Goal: Task Accomplishment & Management: Use online tool/utility

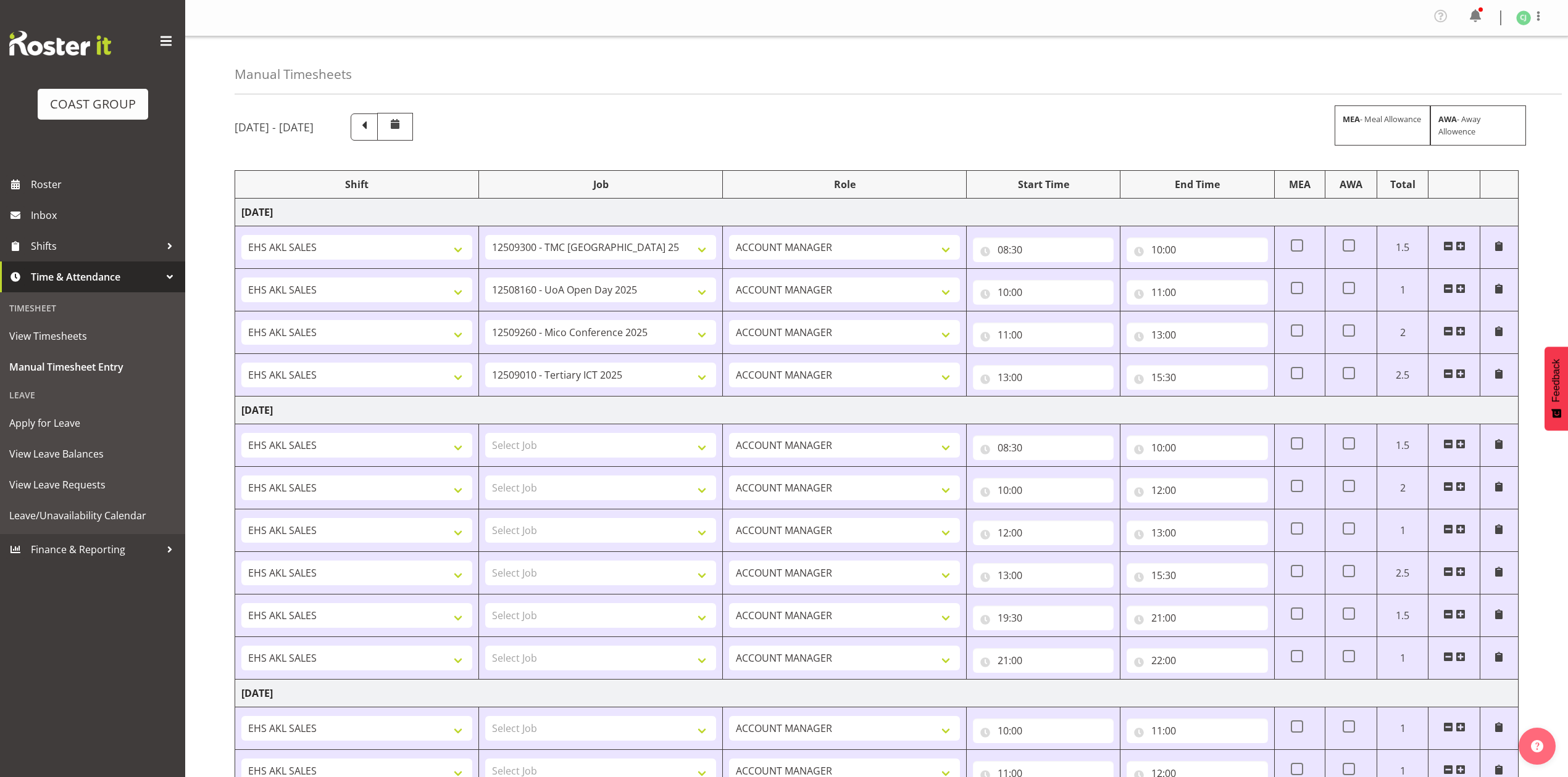
select select "10396"
select select "9993"
select select "10275"
select select "8955"
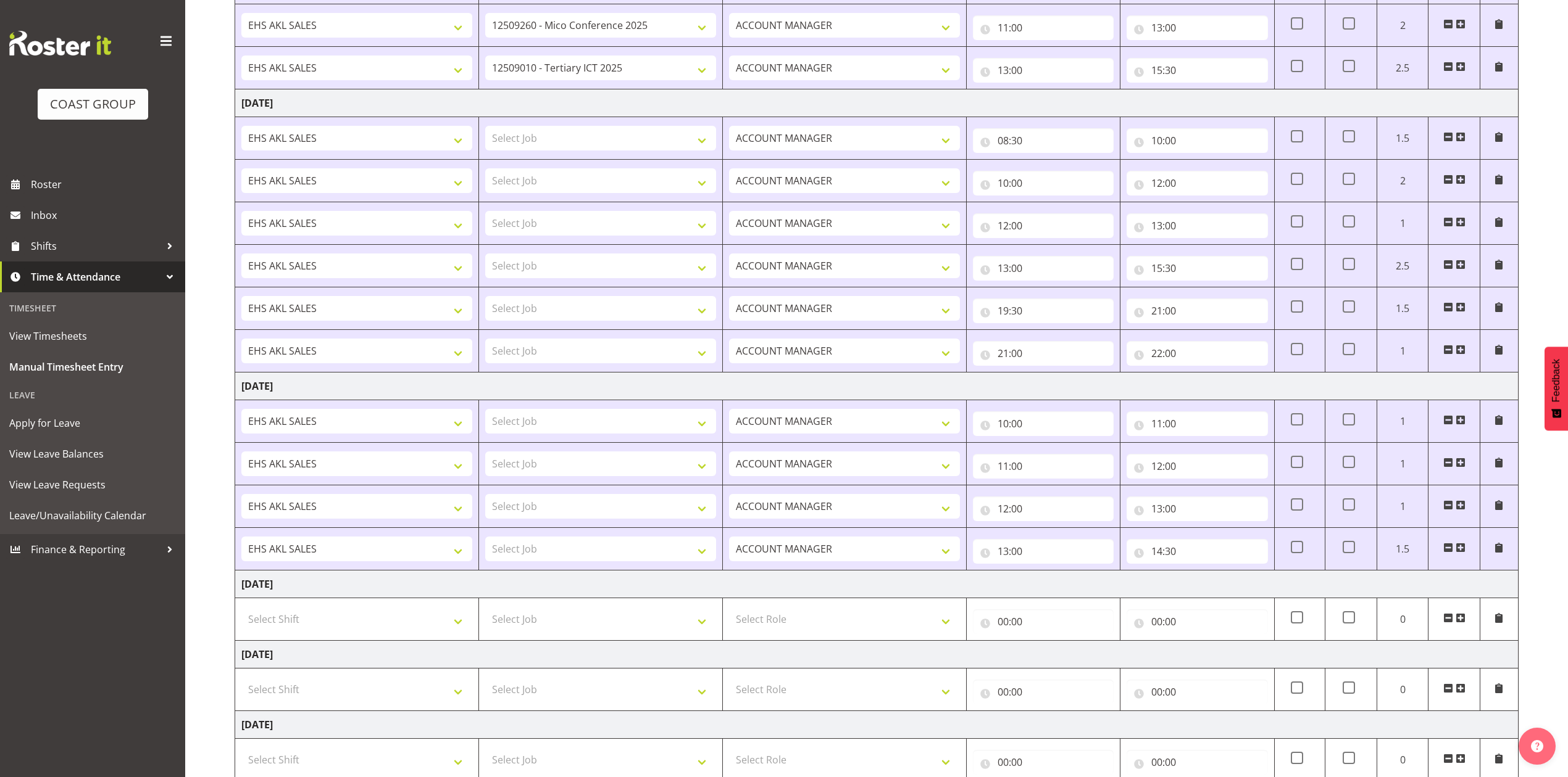
scroll to position [306, 0]
click at [635, 353] on select "Select Job 1 Carlton Events 1 [PERSON_NAME][GEOGRAPHIC_DATA] 1 [PERSON_NAME][GE…" at bounding box center [600, 353] width 231 height 25
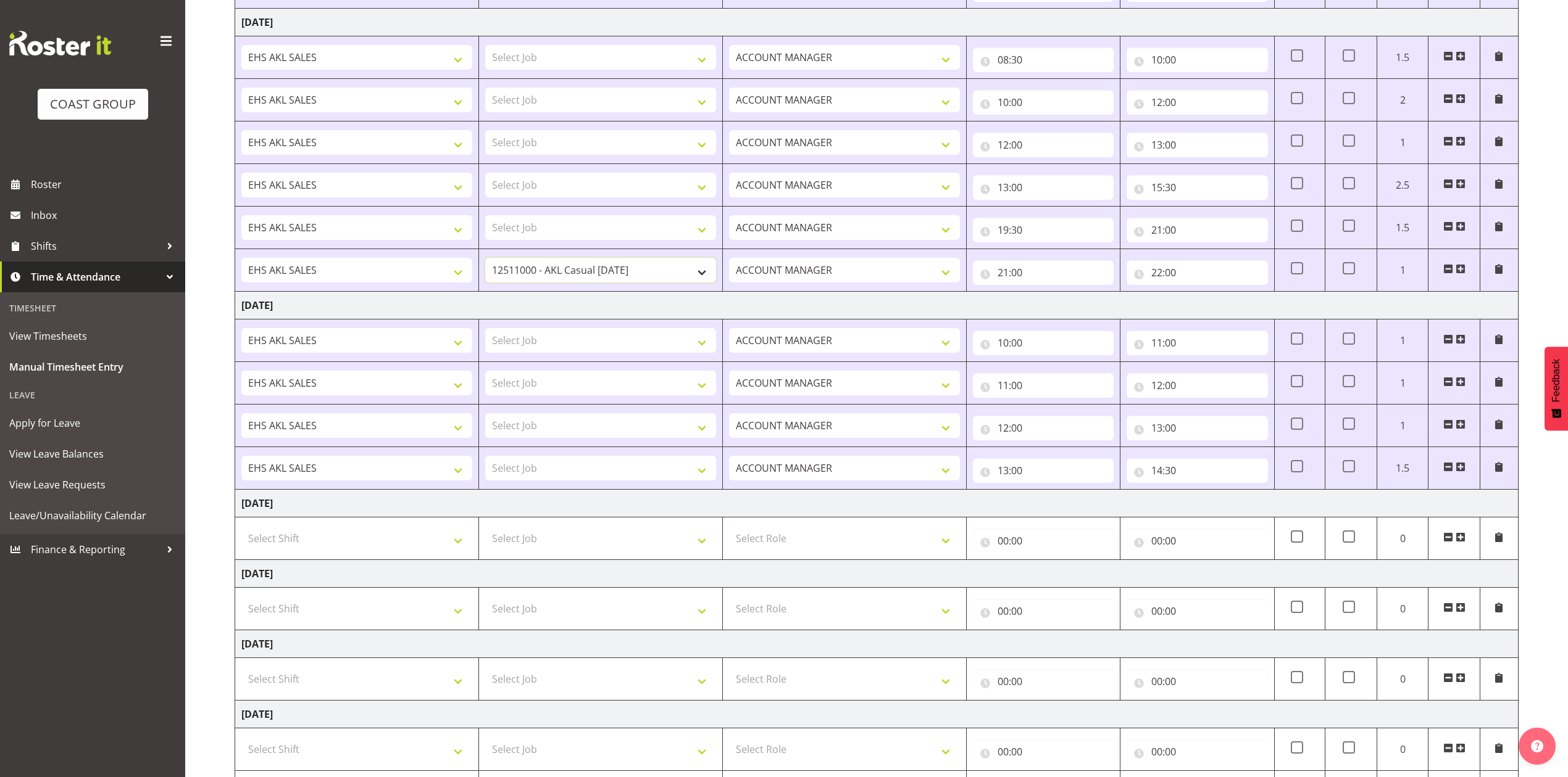
click at [645, 276] on select "1 Carlton Events 1 [PERSON_NAME] 1 [PERSON_NAME][GEOGRAPHIC_DATA] 1 EHS WAREHOU…" at bounding box center [600, 270] width 231 height 25
select select "9900"
click at [485, 261] on select "1 Carlton Events 1 [PERSON_NAME] 1 [PERSON_NAME][GEOGRAPHIC_DATA] 1 EHS WAREHOU…" at bounding box center [600, 270] width 231 height 25
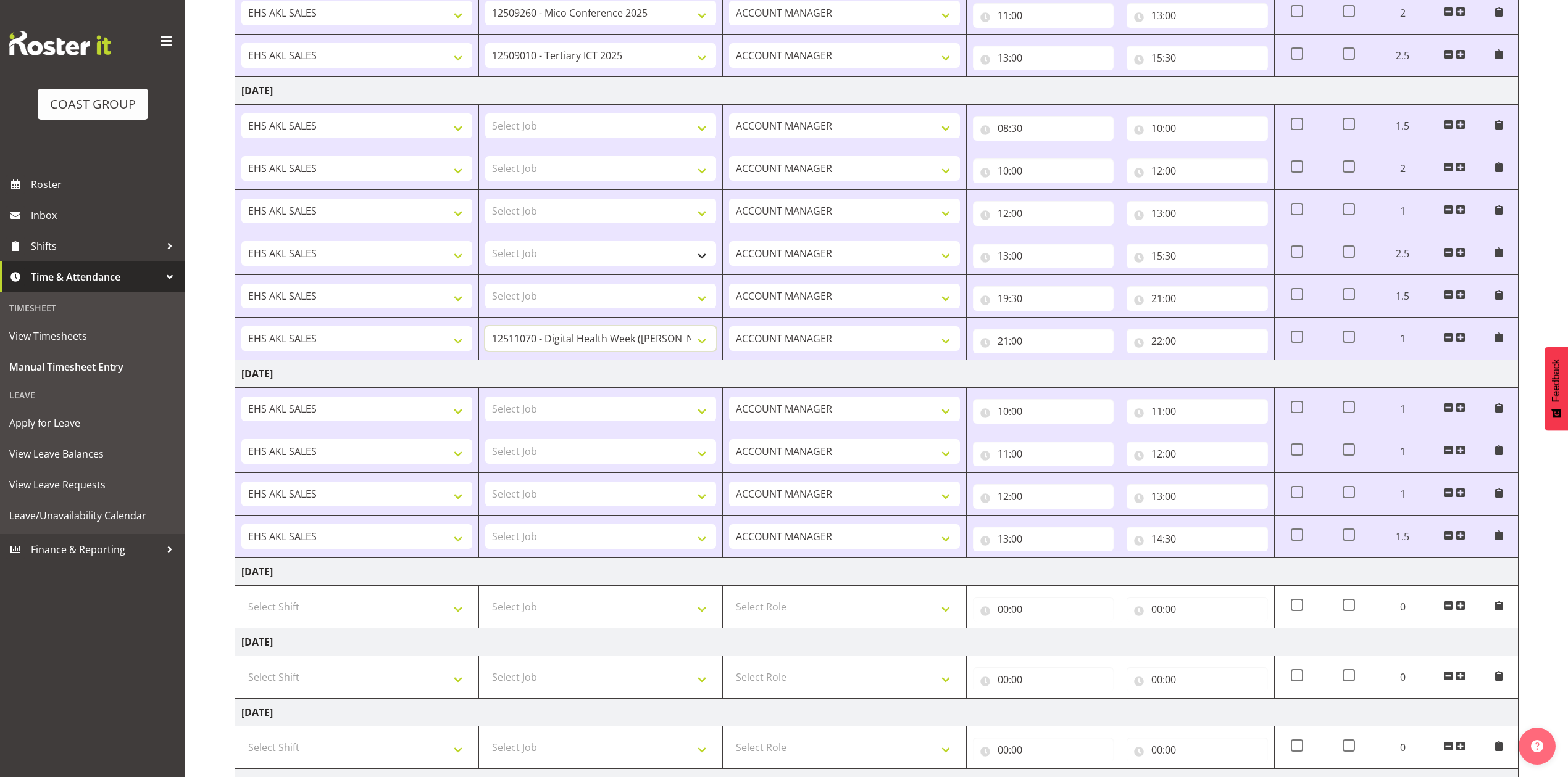
scroll to position [223, 0]
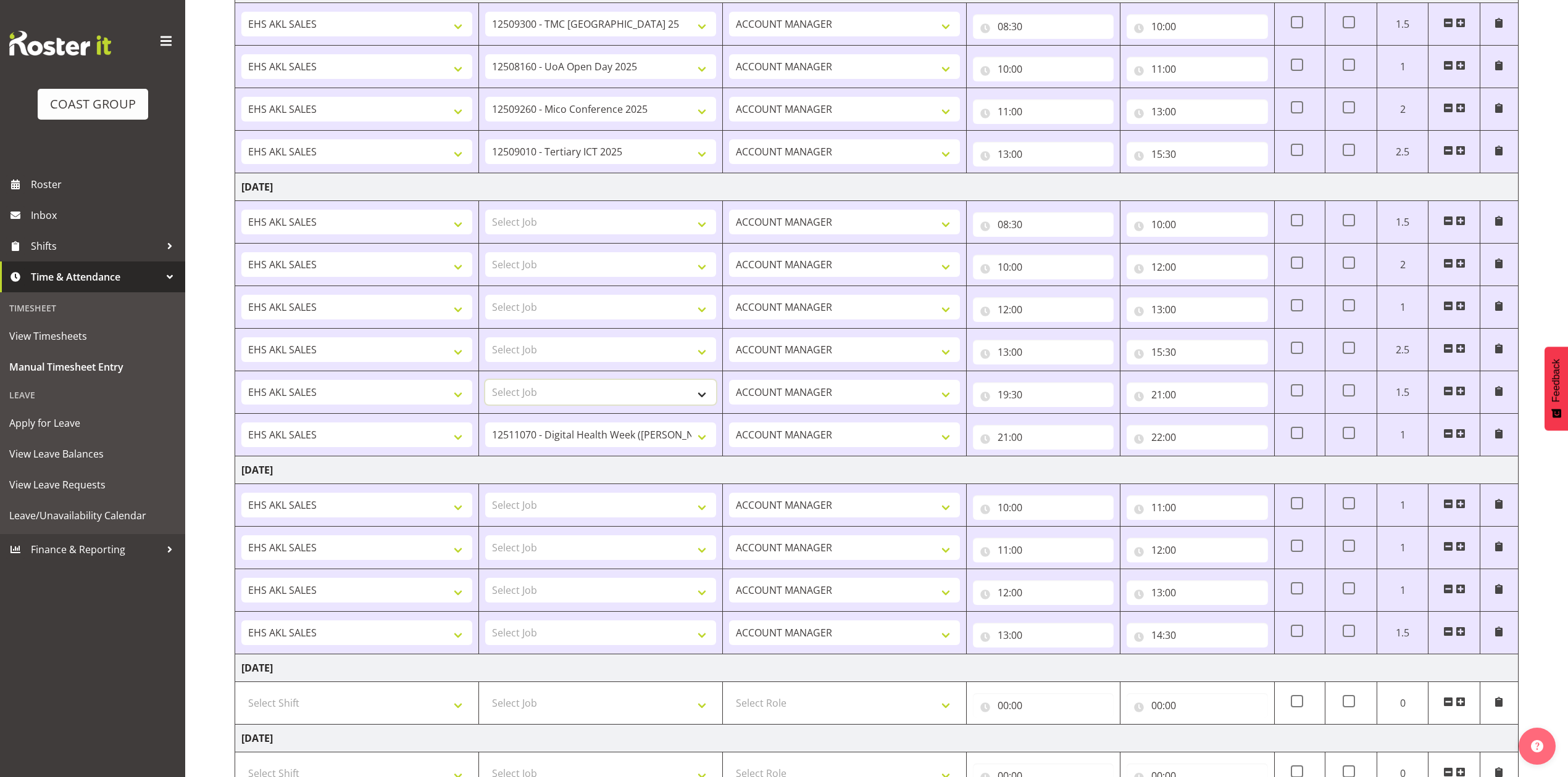
click at [675, 392] on select "Select Job 1 Carlton Events 1 [PERSON_NAME][GEOGRAPHIC_DATA] 1 [PERSON_NAME][GE…" at bounding box center [600, 392] width 231 height 25
select select "8653"
click at [485, 383] on select "Select Job 1 Carlton Events 1 [PERSON_NAME][GEOGRAPHIC_DATA] 1 [PERSON_NAME][GE…" at bounding box center [600, 392] width 231 height 25
click at [664, 307] on select "Select Job 1 Carlton Events 1 [PERSON_NAME][GEOGRAPHIC_DATA] 1 [PERSON_NAME][GE…" at bounding box center [600, 307] width 231 height 25
select select "10275"
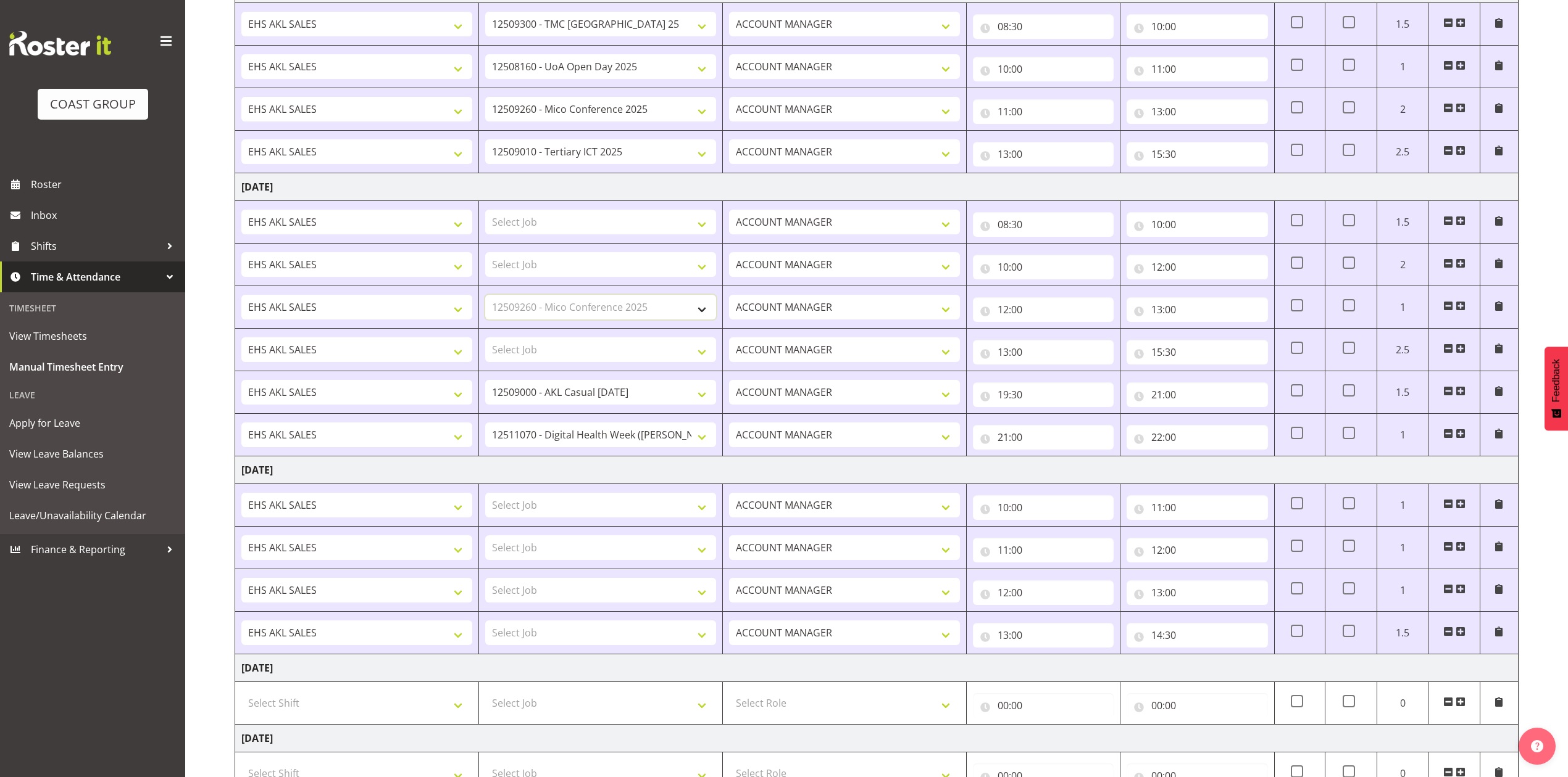
click at [485, 298] on select "Select Job 1 Carlton Events 1 [PERSON_NAME][GEOGRAPHIC_DATA] 1 [PERSON_NAME][GE…" at bounding box center [600, 307] width 231 height 25
click at [664, 221] on select "Select Job 1 Carlton Events 1 [PERSON_NAME][GEOGRAPHIC_DATA] 1 [PERSON_NAME][GE…" at bounding box center [600, 222] width 231 height 25
select select "69"
click at [485, 212] on select "Select Job 1 Carlton Events 1 [PERSON_NAME][GEOGRAPHIC_DATA] 1 [PERSON_NAME][GE…" at bounding box center [600, 222] width 231 height 25
click at [621, 267] on select "Select Job 1 Carlton Events 1 [PERSON_NAME][GEOGRAPHIC_DATA] 1 [PERSON_NAME][GE…" at bounding box center [600, 264] width 231 height 25
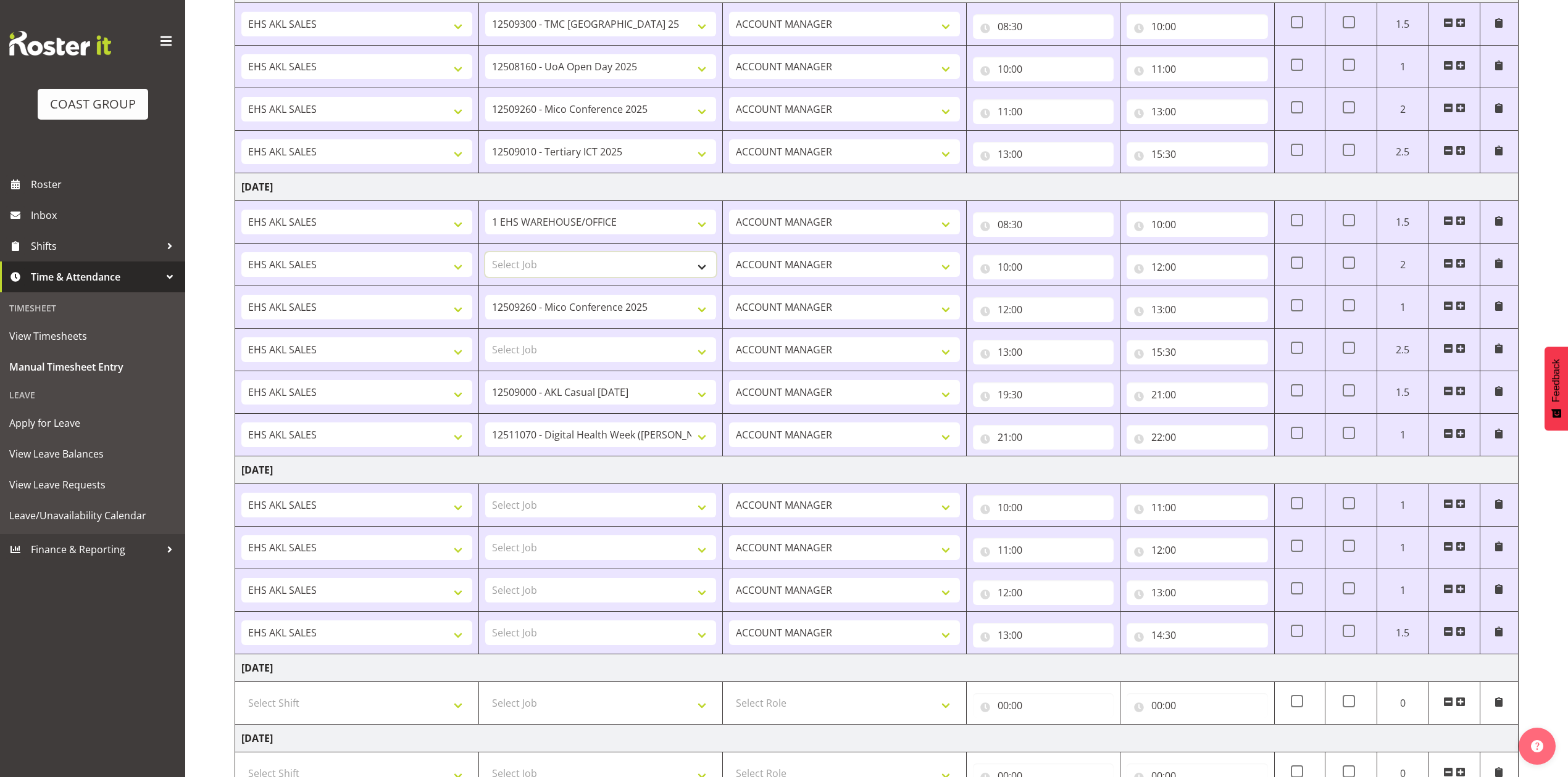
select select "8955"
click at [485, 255] on select "Select Job 1 Carlton Events 1 [PERSON_NAME][GEOGRAPHIC_DATA] 1 [PERSON_NAME][GE…" at bounding box center [600, 264] width 231 height 25
click at [627, 341] on select "Select Job 1 Carlton Events 1 [PERSON_NAME][GEOGRAPHIC_DATA] 1 [PERSON_NAME][GE…" at bounding box center [600, 349] width 231 height 25
select select "8654"
click at [485, 340] on select "Select Job 1 Carlton Events 1 [PERSON_NAME][GEOGRAPHIC_DATA] 1 [PERSON_NAME][GE…" at bounding box center [600, 349] width 231 height 25
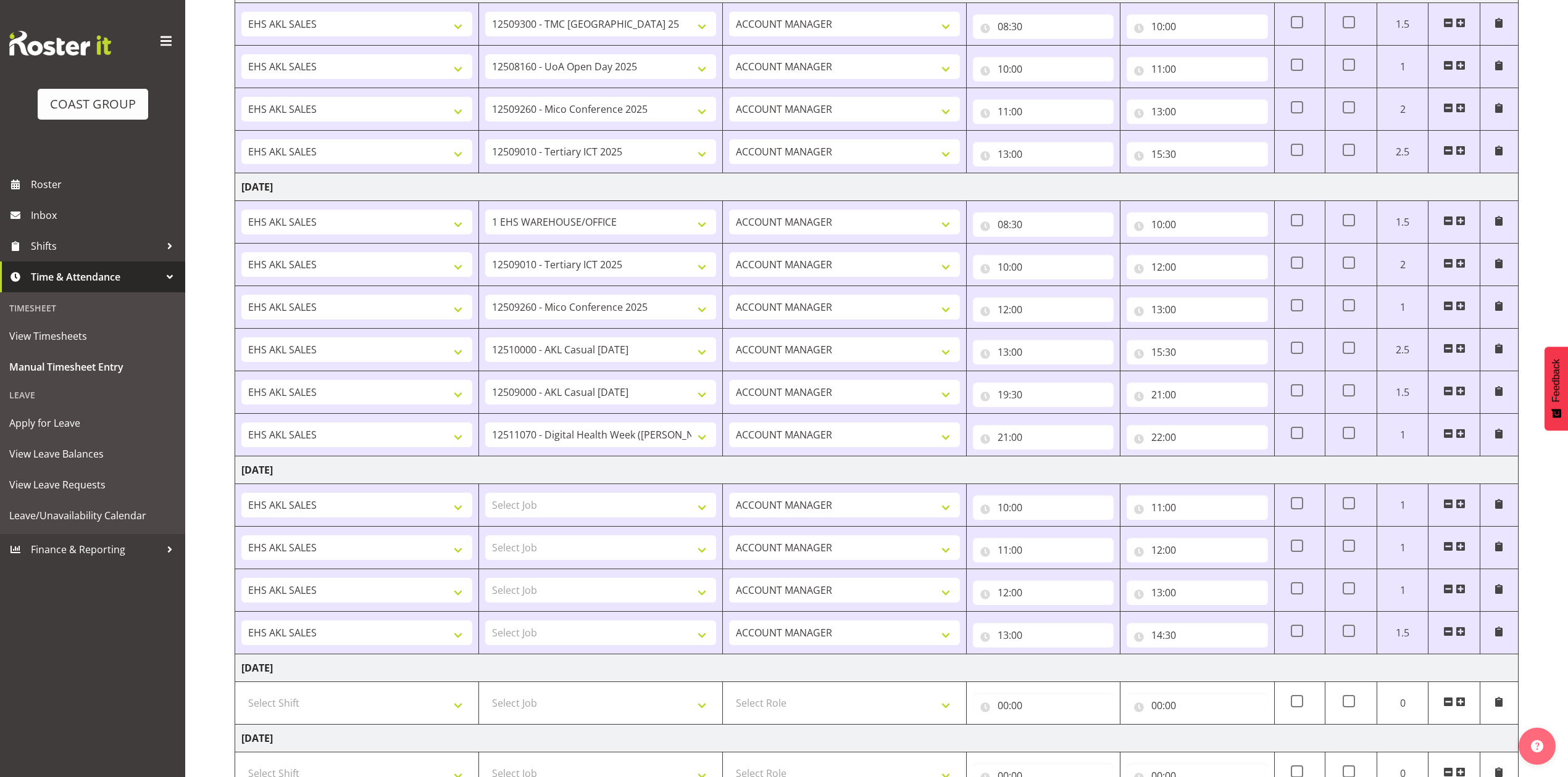
click at [682, 472] on td "[DATE]" at bounding box center [876, 470] width 1283 height 28
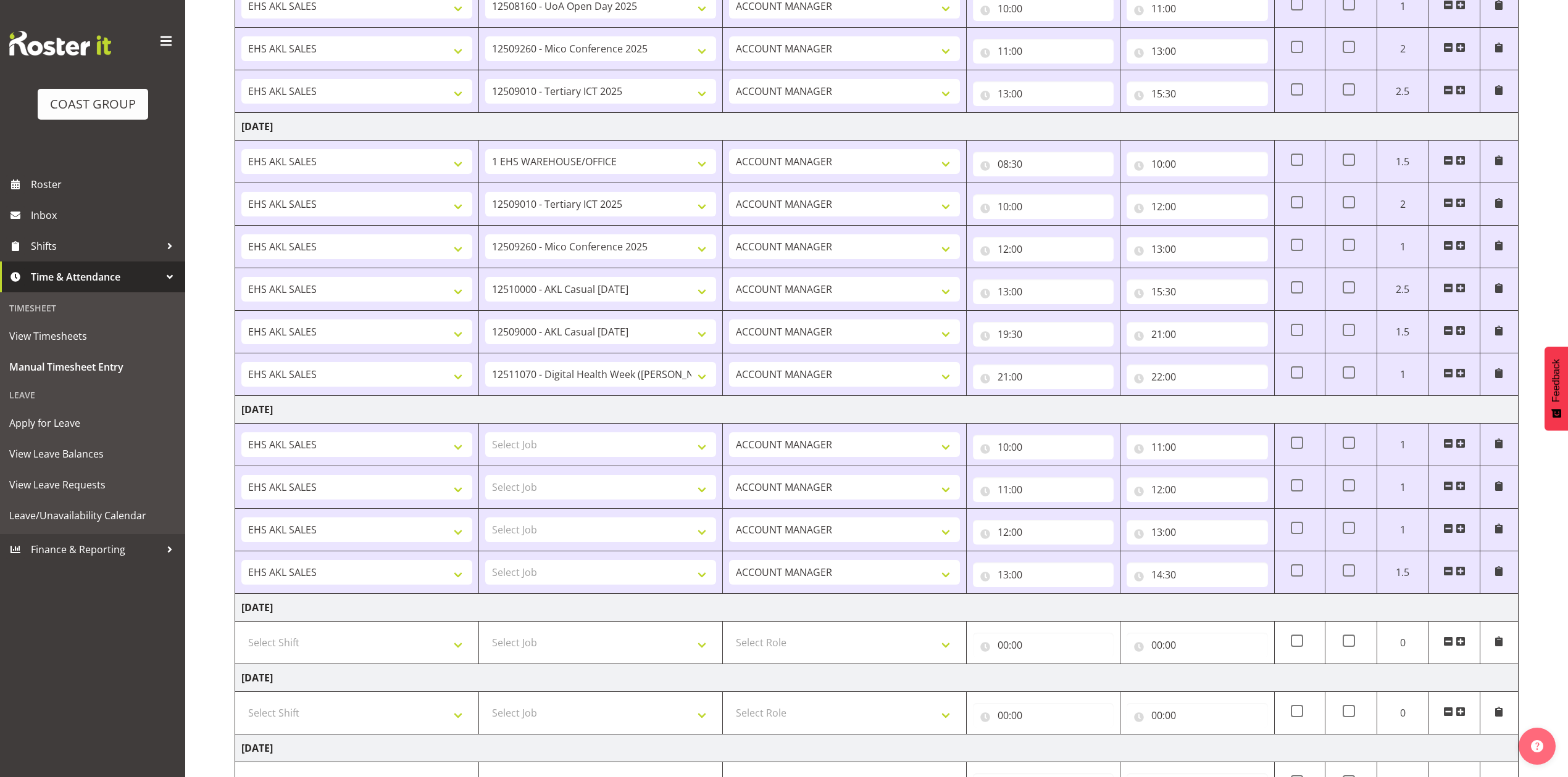
scroll to position [470, 0]
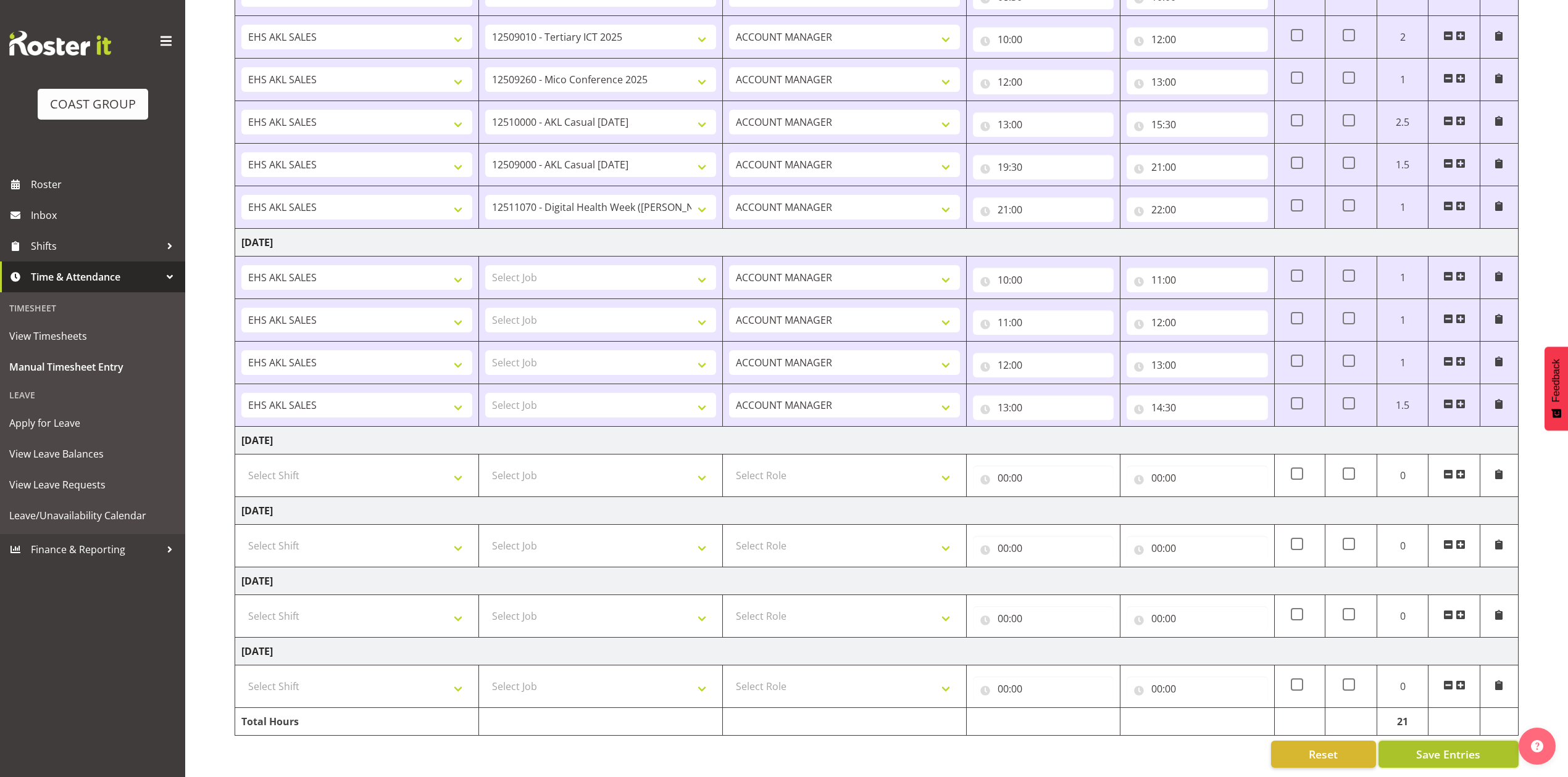
click at [1443, 746] on span "Save Entries" at bounding box center [1447, 754] width 64 height 16
